Goal: Transaction & Acquisition: Purchase product/service

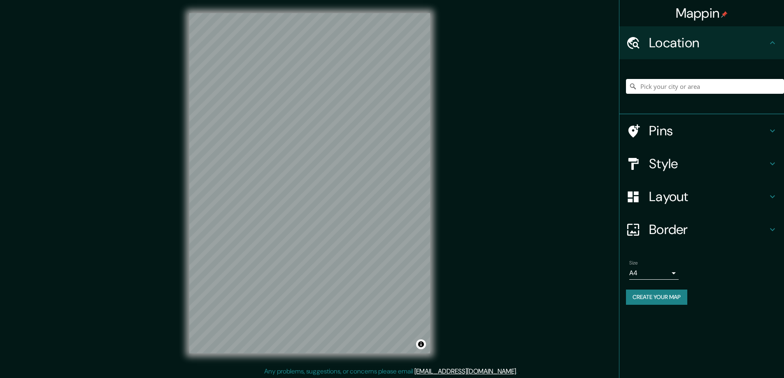
click at [657, 158] on h4 "Style" at bounding box center [708, 164] width 119 height 16
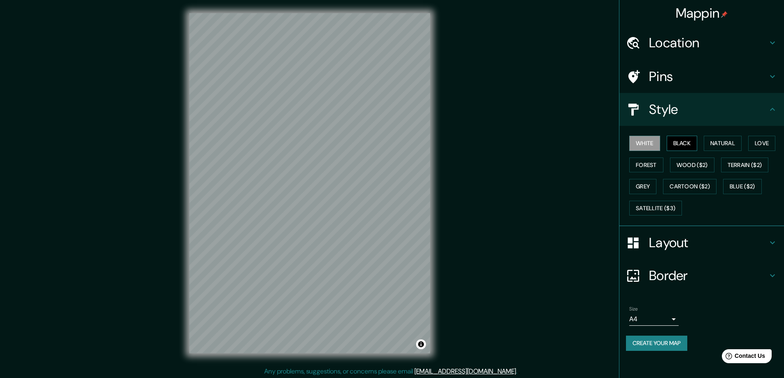
click at [686, 142] on button "Black" at bounding box center [682, 143] width 31 height 15
click at [656, 242] on h4 "Layout" at bounding box center [708, 243] width 119 height 16
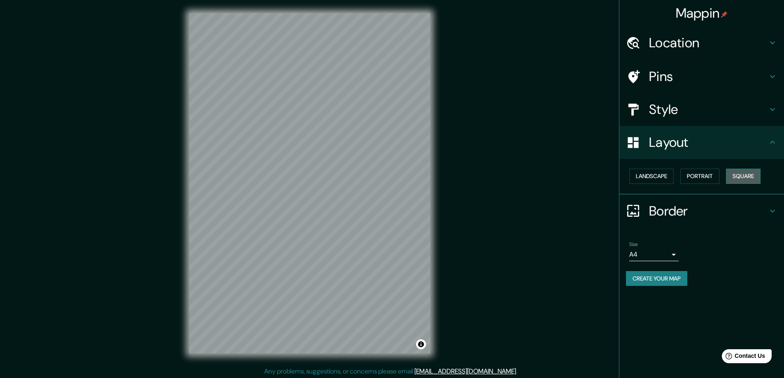
click at [739, 175] on button "Square" at bounding box center [743, 176] width 35 height 15
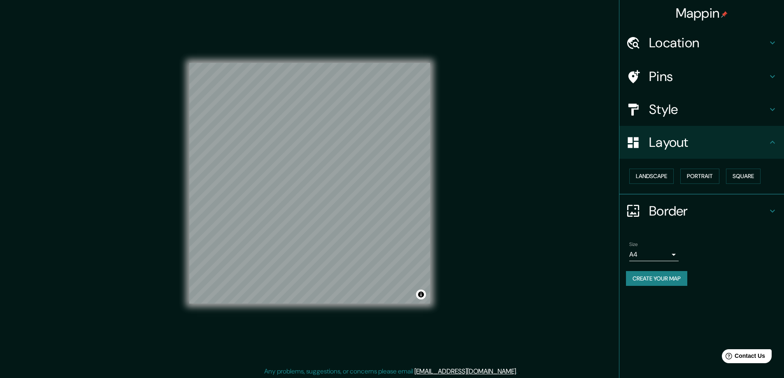
click at [674, 252] on body "Mappin Location Pins Style Layout Landscape Portrait Square Border Choose a bor…" at bounding box center [392, 189] width 784 height 378
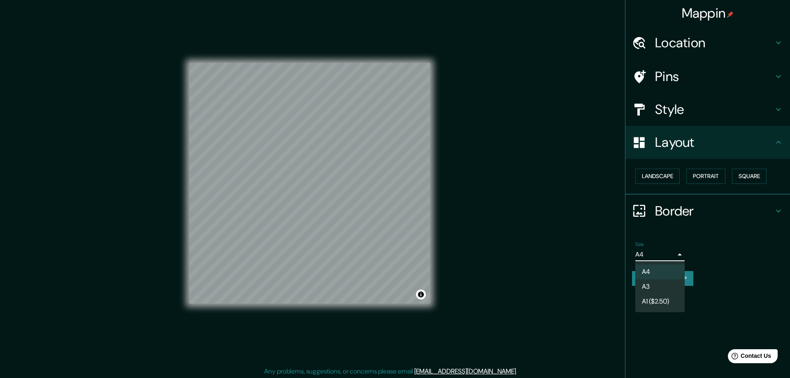
click at [657, 284] on li "A3" at bounding box center [660, 287] width 49 height 15
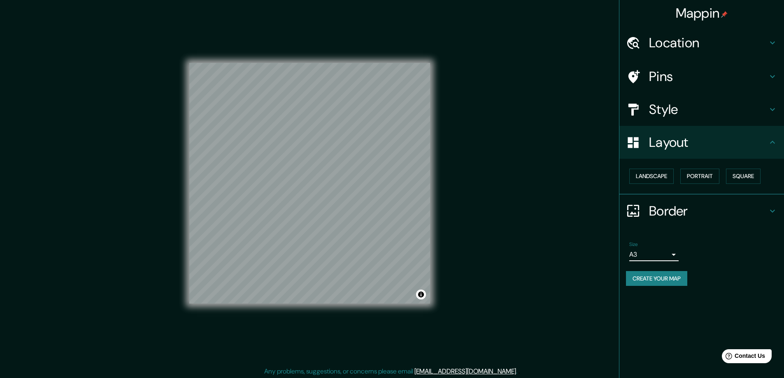
click at [672, 42] on h4 "Location" at bounding box center [708, 43] width 119 height 16
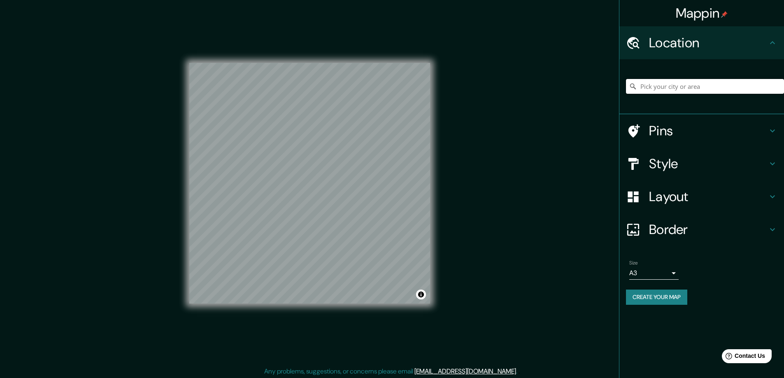
paste input "Freising, 85354. [STREET_ADDRESS]"
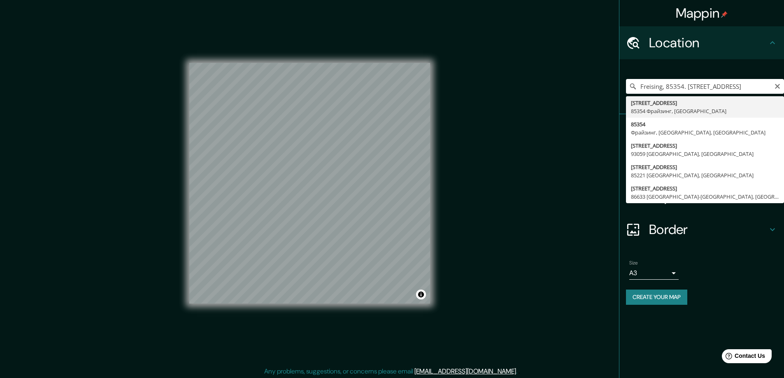
type input "[STREET_ADDRESS]"
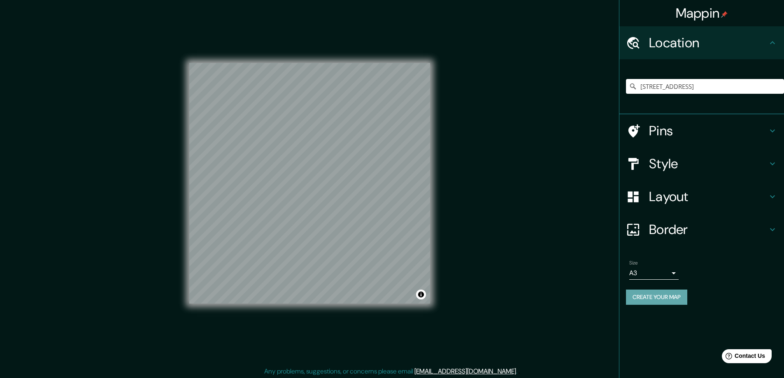
click at [637, 296] on button "Create your map" at bounding box center [656, 297] width 61 height 15
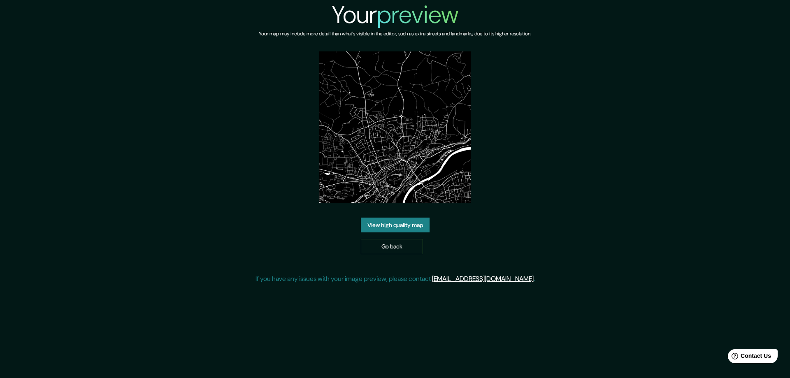
drag, startPoint x: 374, startPoint y: 223, endPoint x: 275, endPoint y: 209, distance: 99.4
click at [373, 223] on link "View high quality map" at bounding box center [395, 225] width 69 height 15
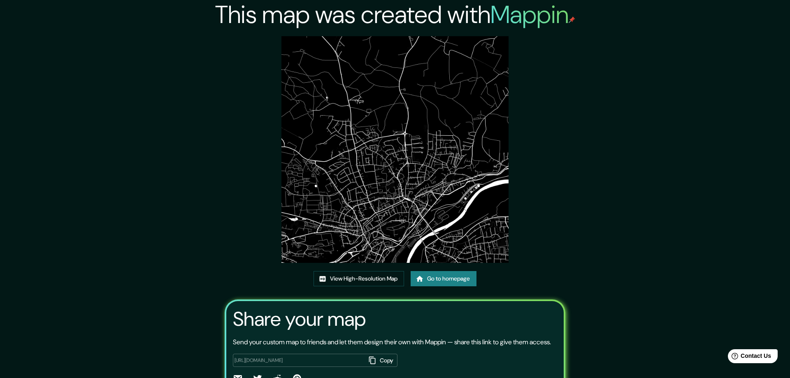
click at [330, 49] on div "This map was created with Mappin View High-Resolution Map Go to homepage Share …" at bounding box center [395, 211] width 360 height 423
click at [342, 279] on link "View High-Resolution Map" at bounding box center [359, 278] width 91 height 15
